Goal: Transaction & Acquisition: Purchase product/service

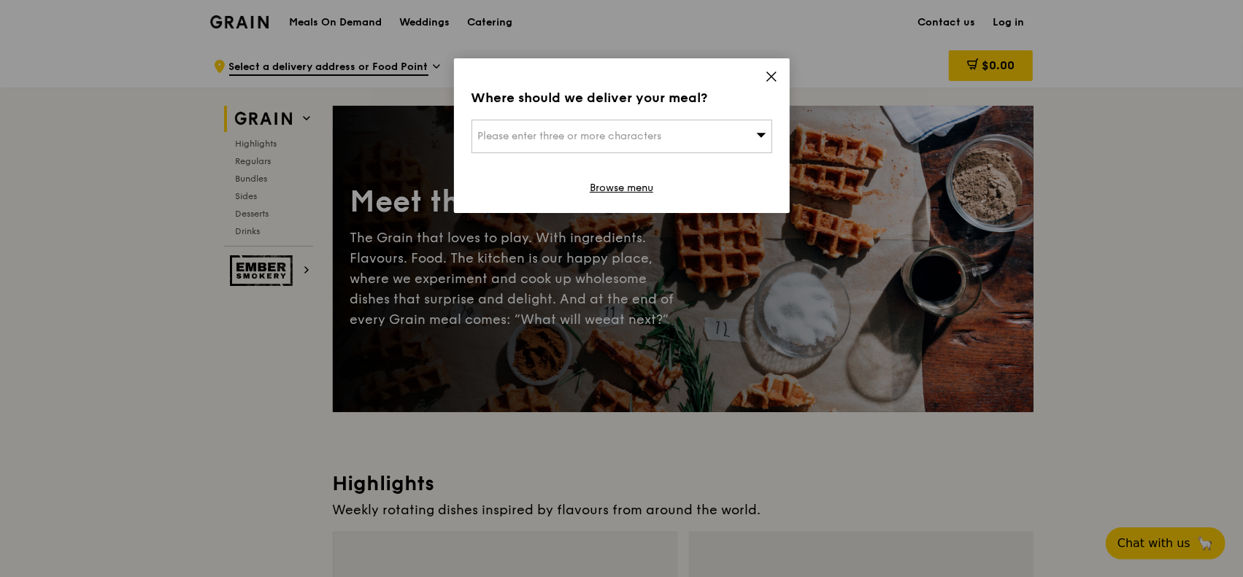
click at [772, 76] on icon at bounding box center [771, 76] width 9 height 9
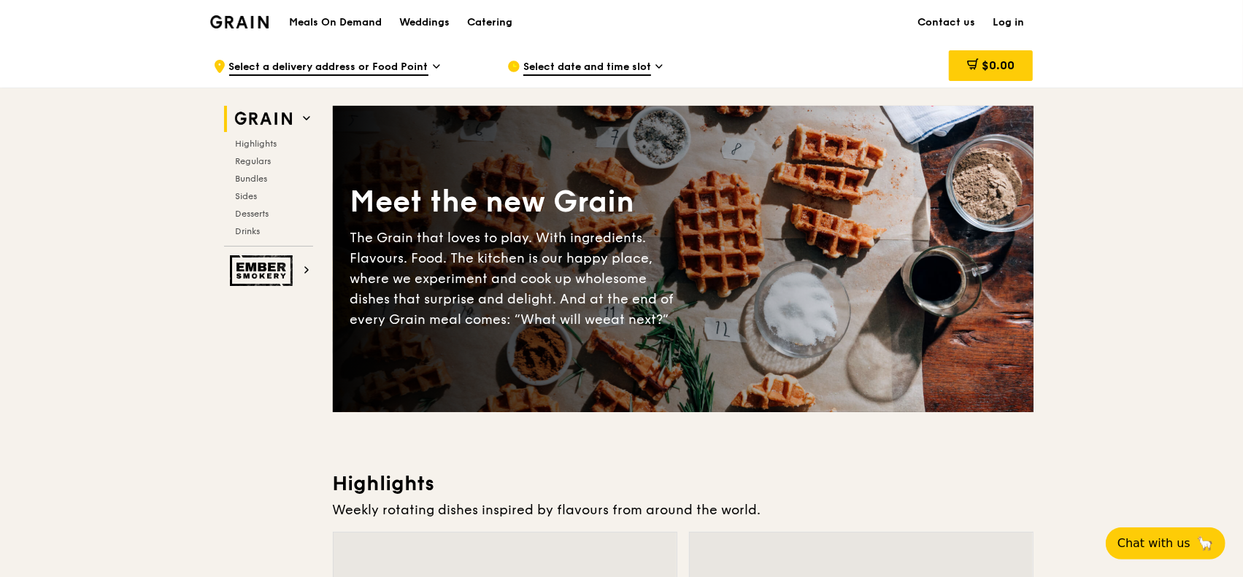
click at [1014, 22] on link "Log in" at bounding box center [1009, 23] width 49 height 44
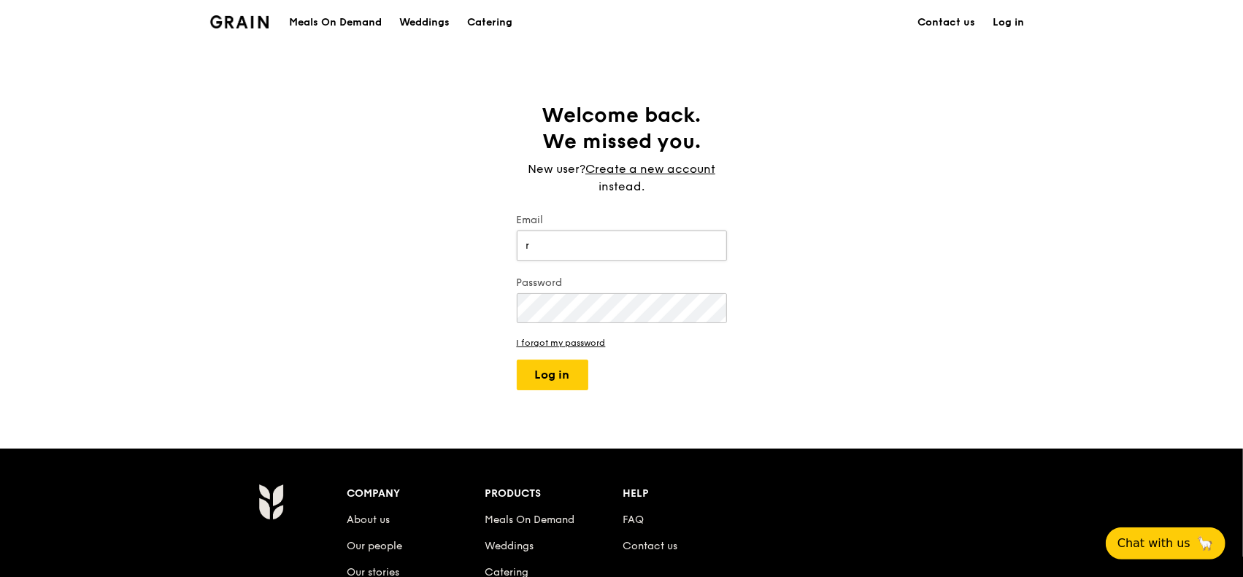
type input "[EMAIL_ADDRESS][DOMAIN_NAME]"
click at [517, 360] on button "Log in" at bounding box center [553, 375] width 72 height 31
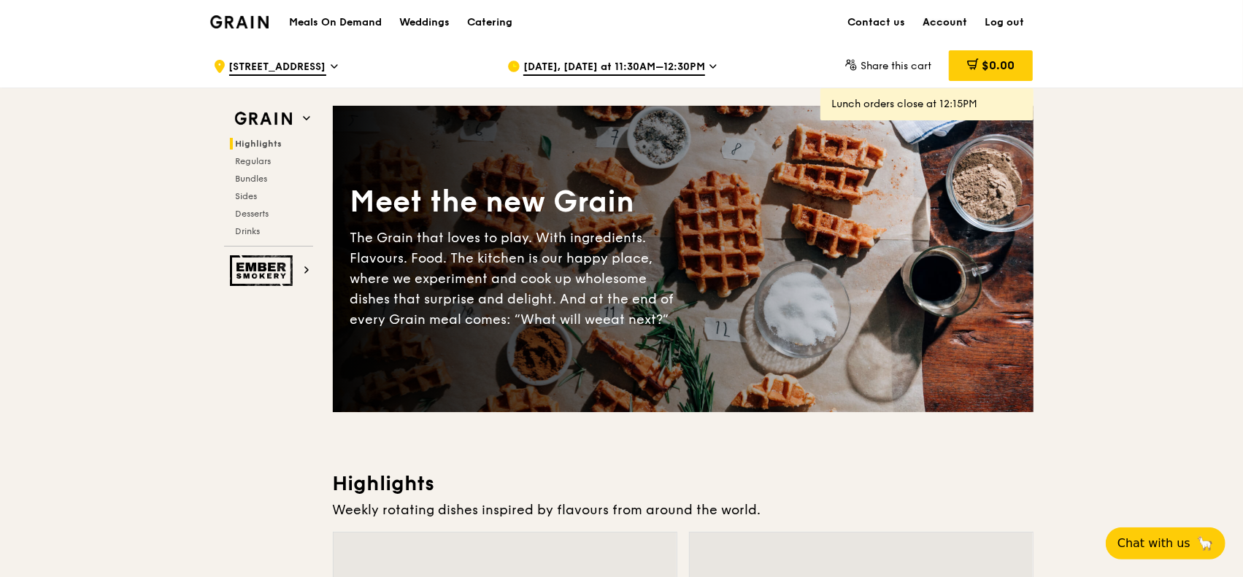
click at [948, 19] on link "Account" at bounding box center [946, 23] width 62 height 44
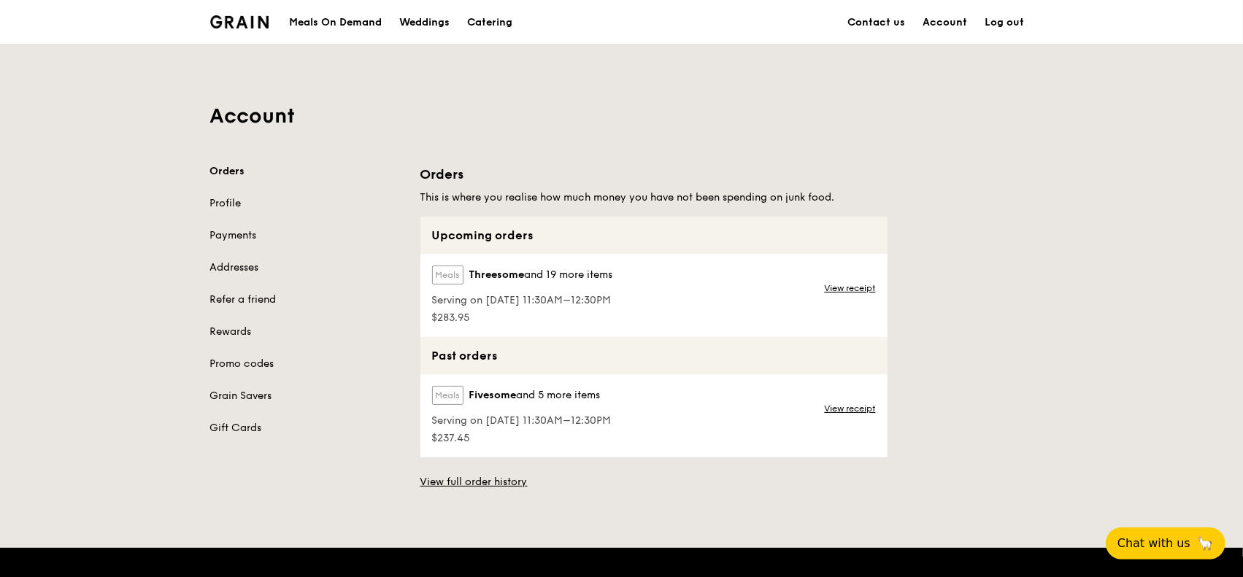
click at [330, 20] on div "Meals On Demand" at bounding box center [335, 23] width 93 height 44
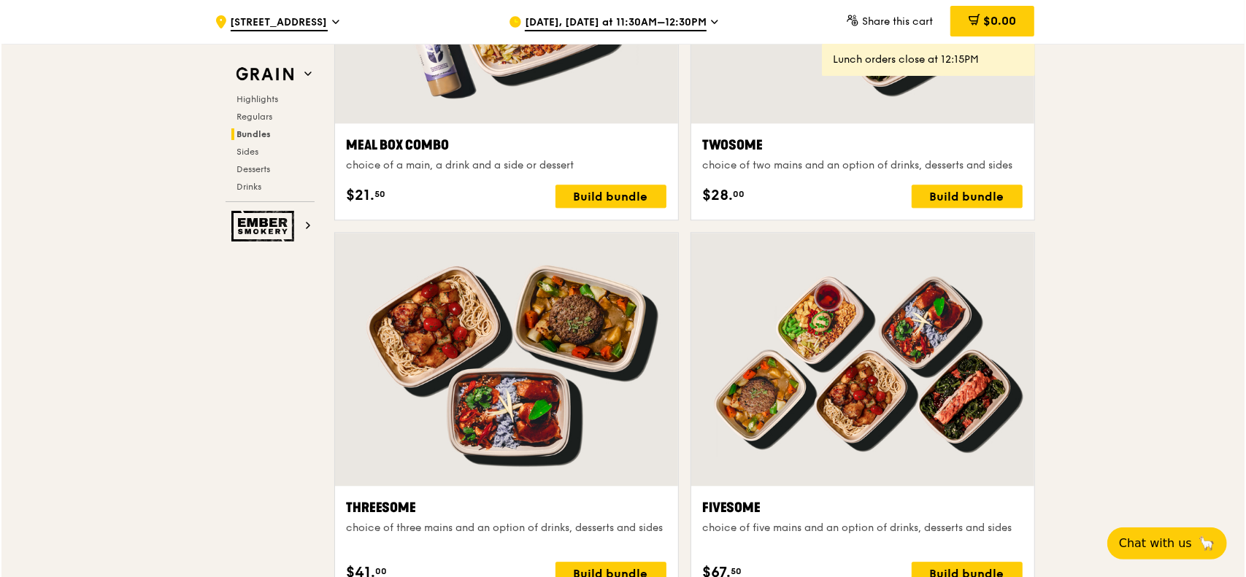
scroll to position [2482, 0]
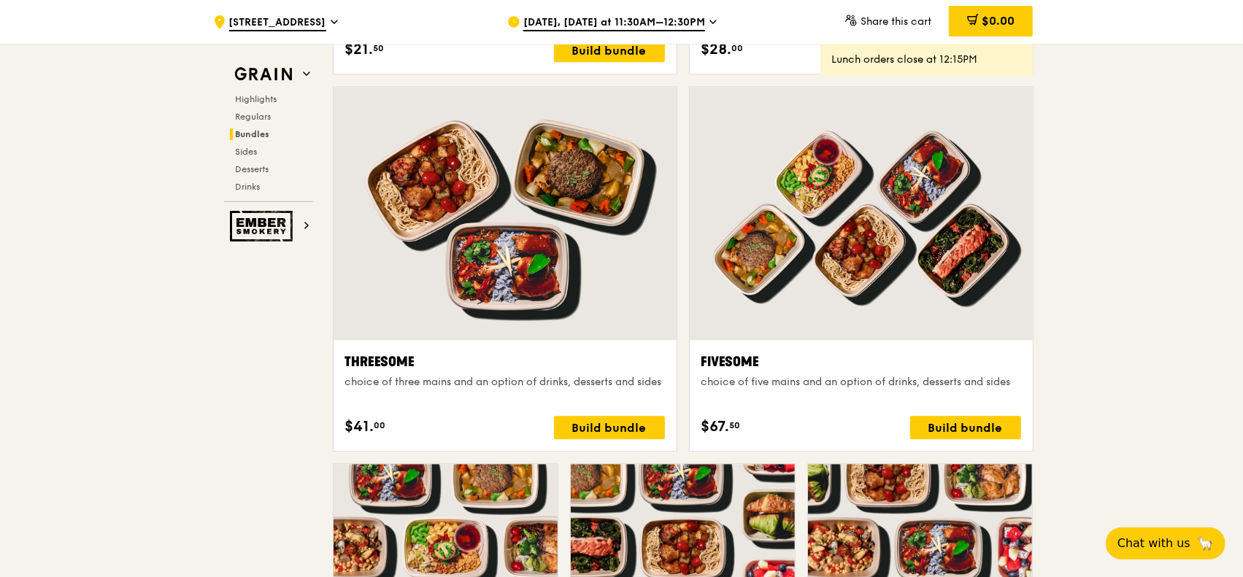
click at [959, 223] on div at bounding box center [861, 213] width 343 height 253
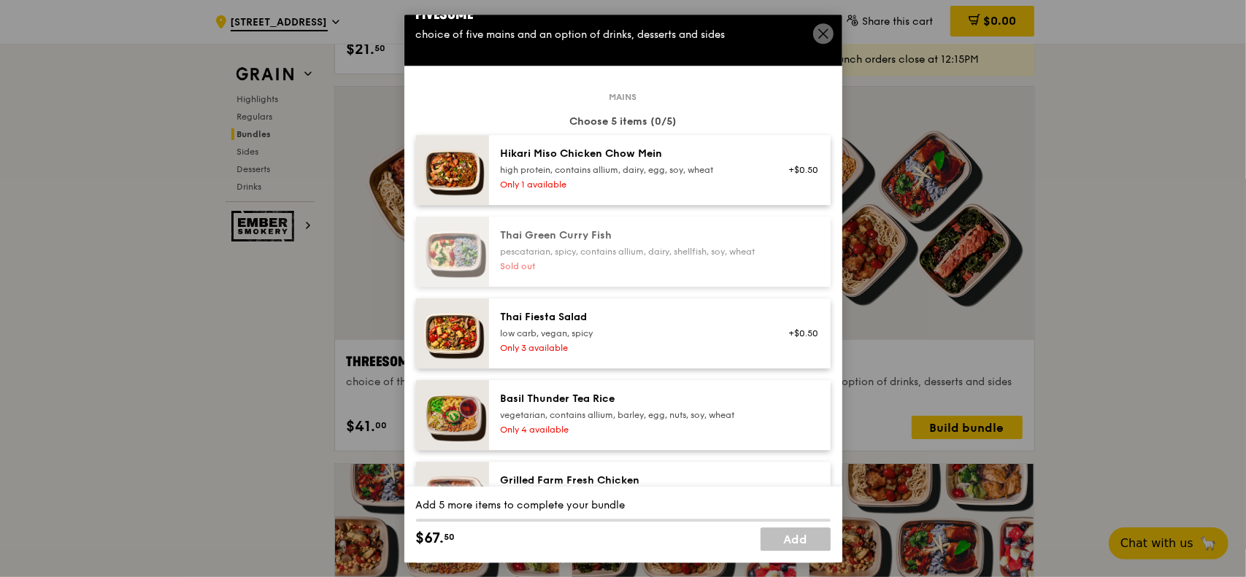
scroll to position [0, 0]
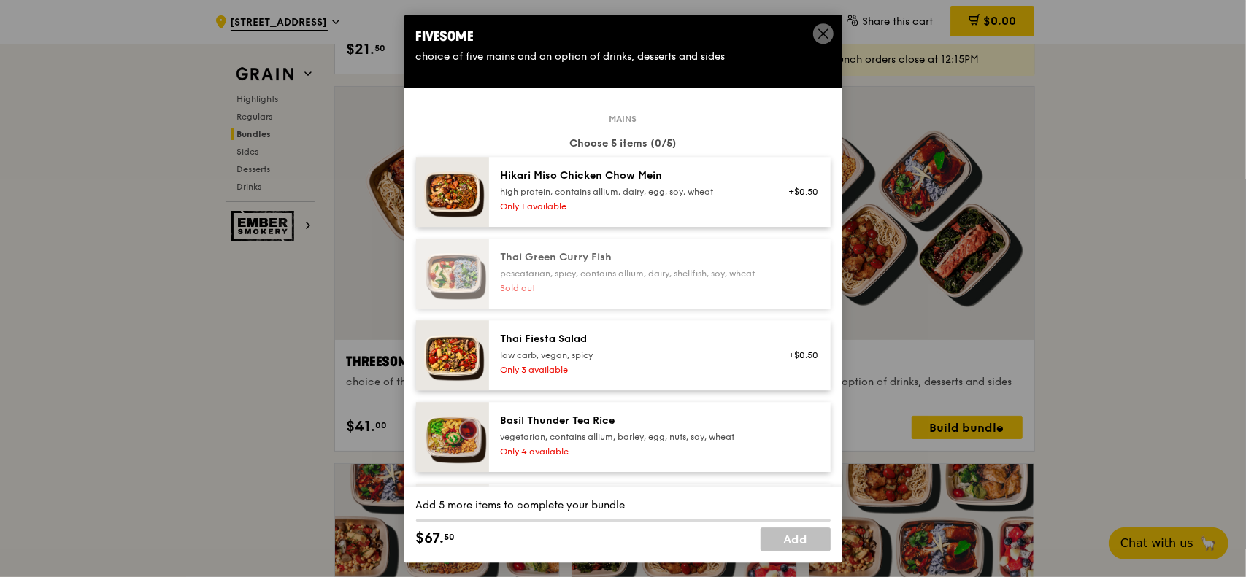
click at [556, 188] on div "high protein, contains allium, dairy, egg, soy, wheat" at bounding box center [632, 192] width 262 height 12
click at [689, 188] on div "high protein, contains allium, dairy, egg, soy, wheat" at bounding box center [632, 192] width 262 height 12
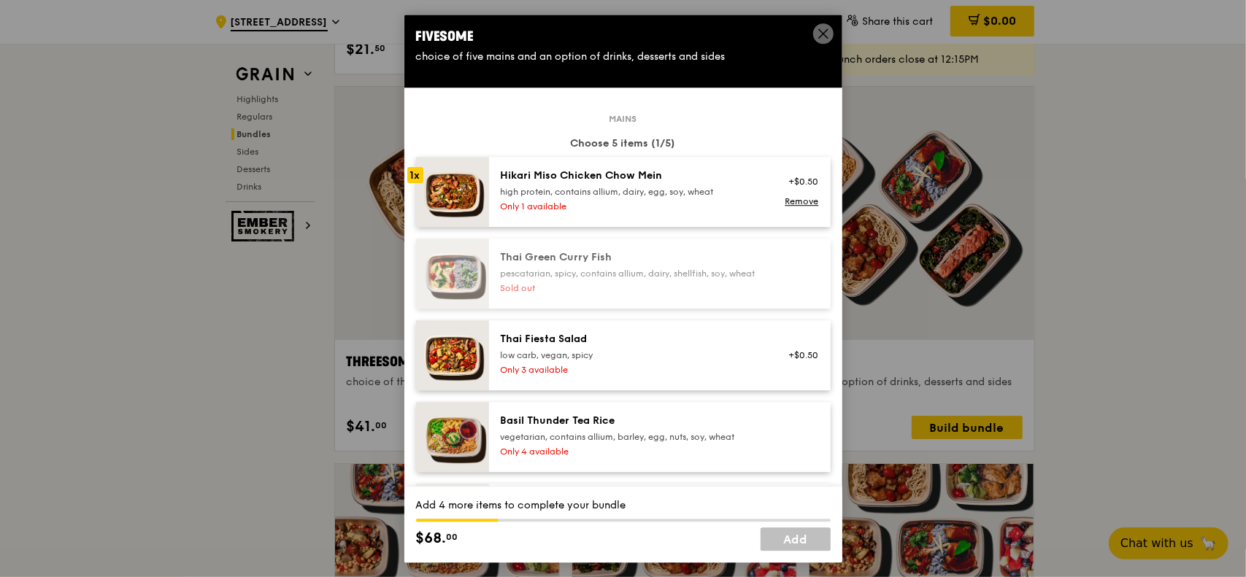
click at [832, 29] on span at bounding box center [823, 33] width 20 height 20
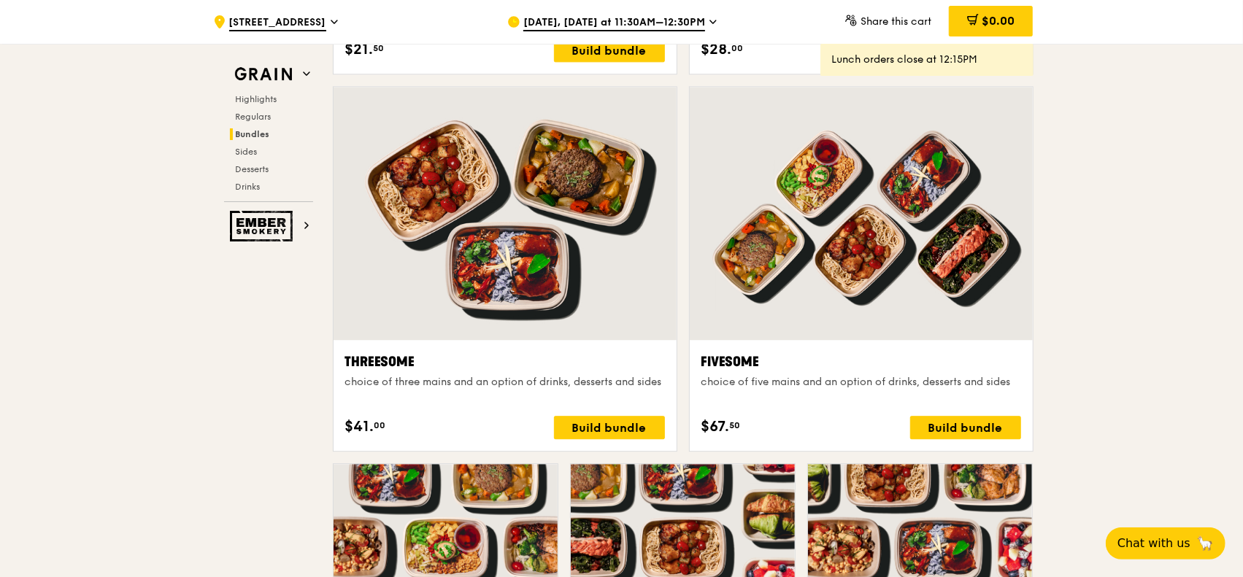
click at [962, 236] on div at bounding box center [861, 213] width 343 height 253
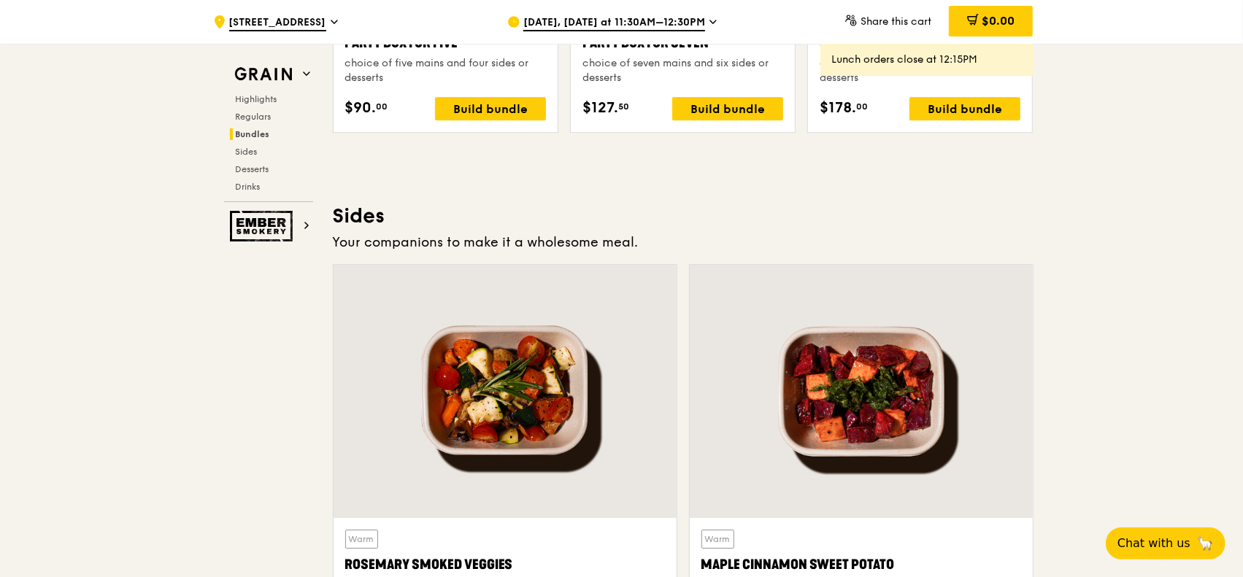
scroll to position [3212, 0]
